Goal: Check status: Check status

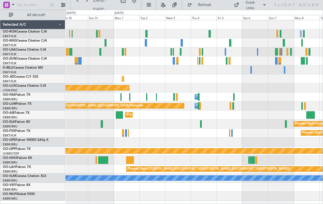
click at [209, 34] on div at bounding box center [210, 33] width 2 height 7
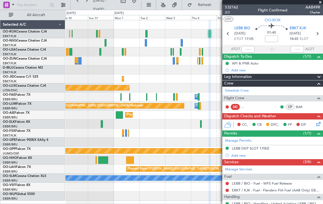
click at [321, 4] on span at bounding box center [320, 2] width 5 height 5
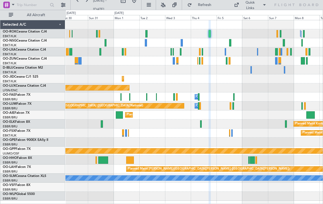
type input "0"
click at [232, 43] on div at bounding box center [193, 42] width 257 height 9
click at [230, 43] on div at bounding box center [230, 42] width 2 height 7
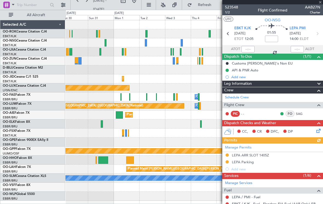
click at [321, 3] on div at bounding box center [272, 2] width 101 height 4
click at [320, 4] on div at bounding box center [272, 2] width 101 height 4
click at [321, 3] on span at bounding box center [320, 2] width 5 height 5
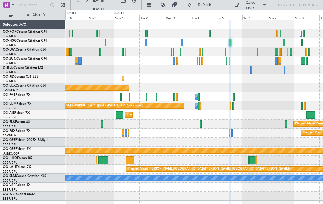
type input "0"
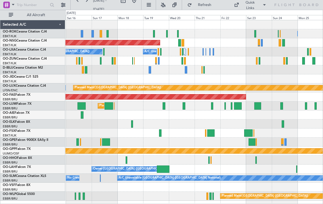
click at [180, 33] on div "Owner [GEOGRAPHIC_DATA]-[GEOGRAPHIC_DATA] Owner [GEOGRAPHIC_DATA]-[GEOGRAPHIC_D…" at bounding box center [193, 33] width 257 height 9
click at [166, 34] on div at bounding box center [167, 33] width 2 height 7
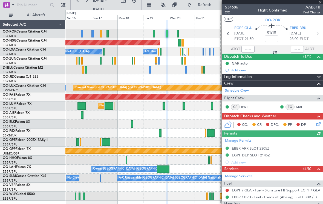
click at [321, 4] on div "534686 2/2 Flight Confirmed AAB81R Pref Charter" at bounding box center [272, 9] width 101 height 11
click at [321, 3] on div at bounding box center [272, 2] width 101 height 4
click at [321, 3] on span at bounding box center [320, 2] width 5 height 5
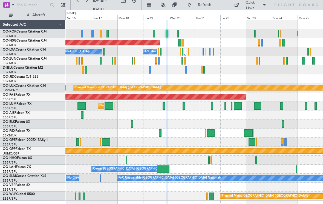
type input "0"
click at [160, 53] on div at bounding box center [160, 51] width 1 height 7
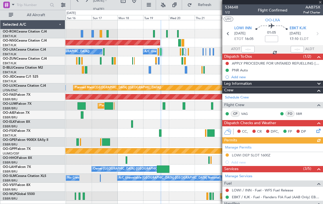
click at [321, 5] on div "534648 1/2 Flight Confirmed AAB75X Pref Charter" at bounding box center [272, 9] width 101 height 11
click at [321, 4] on span at bounding box center [320, 2] width 5 height 5
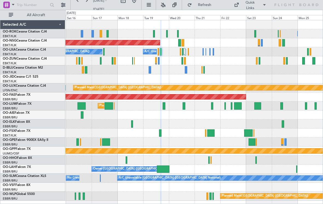
type input "0"
click at [158, 63] on div at bounding box center [159, 60] width 2 height 7
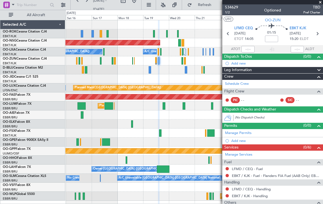
click at [320, 4] on span at bounding box center [320, 2] width 5 height 5
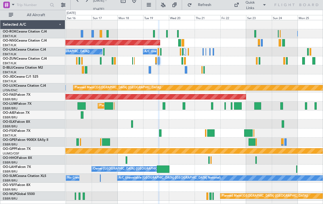
type input "0"
click at [132, 62] on div at bounding box center [132, 60] width 1 height 7
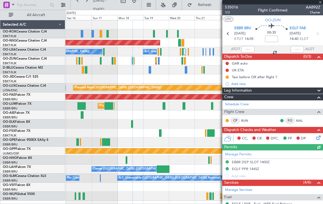
click at [321, 4] on div at bounding box center [272, 2] width 101 height 4
click at [320, 4] on span at bounding box center [320, 2] width 5 height 5
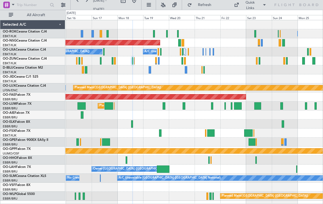
type input "0"
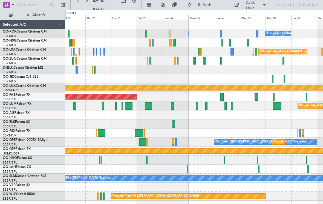
click at [223, 31] on div "Owner [GEOGRAPHIC_DATA]-[GEOGRAPHIC_DATA] Owner [GEOGRAPHIC_DATA]-[GEOGRAPHIC_D…" at bounding box center [193, 33] width 257 height 9
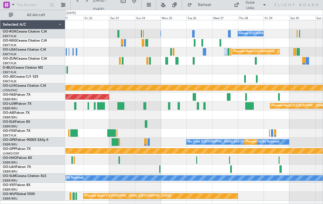
click at [177, 61] on div at bounding box center [176, 60] width 3 height 7
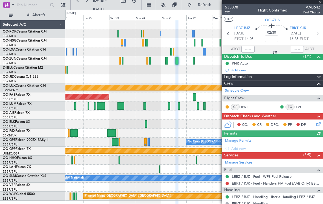
click at [320, 4] on span "AAB64Z" at bounding box center [311, 7] width 17 height 6
click at [321, 4] on span at bounding box center [320, 2] width 5 height 5
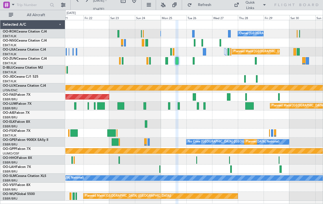
type input "0"
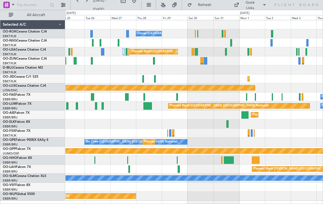
click at [196, 53] on div at bounding box center [196, 51] width 3 height 7
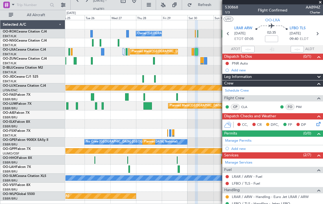
click at [320, 4] on span at bounding box center [320, 2] width 5 height 5
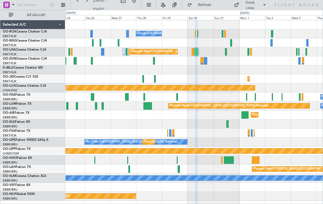
type input "0"
click at [227, 54] on div at bounding box center [226, 51] width 2 height 7
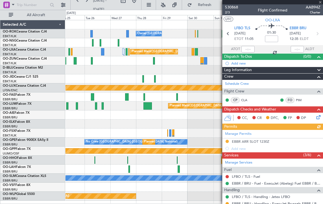
click at [321, 5] on div "530868 2/3 Flight Confirmed AAB94Z Charter" at bounding box center [272, 9] width 101 height 11
click at [321, 4] on div "530868 2/3 Flight Confirmed AAB94Z Charter" at bounding box center [272, 9] width 101 height 11
click at [321, 4] on span at bounding box center [320, 2] width 5 height 5
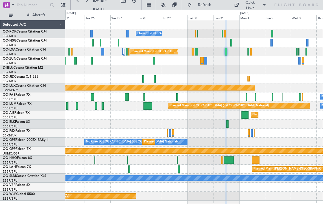
type input "0"
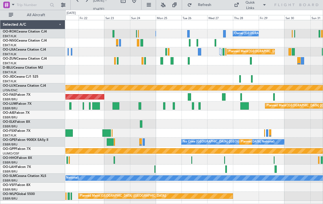
click at [252, 79] on div at bounding box center [252, 78] width 2 height 7
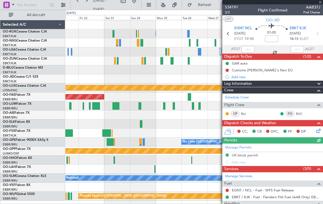
click at [321, 3] on span at bounding box center [320, 2] width 5 height 5
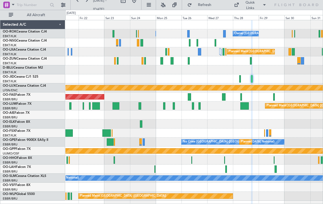
type input "0"
click at [321, 3] on div "Quick Links" at bounding box center [271, 5] width 103 height 10
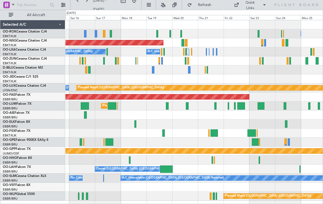
click at [215, 132] on div at bounding box center [213, 132] width 7 height 7
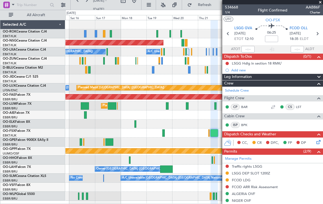
click at [319, 4] on span at bounding box center [320, 2] width 5 height 5
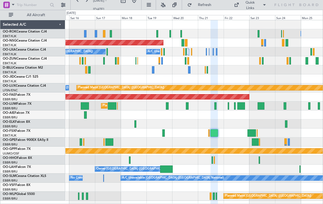
type input "0"
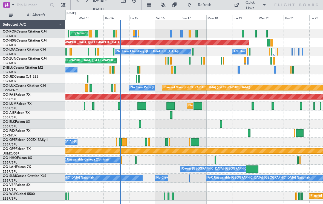
click at [254, 168] on div at bounding box center [252, 169] width 13 height 7
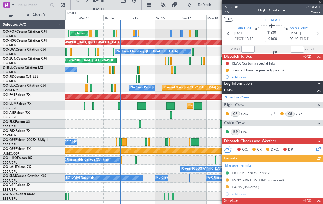
click at [321, 5] on div "533530 1/4 Flight Confirmed OOLAH Owner" at bounding box center [272, 9] width 101 height 11
